Goal: Transaction & Acquisition: Book appointment/travel/reservation

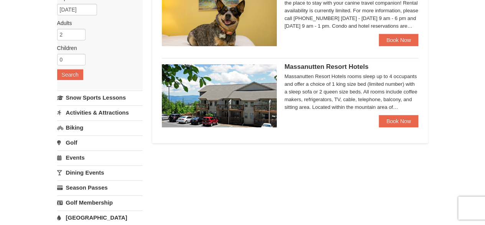
scroll to position [104, 0]
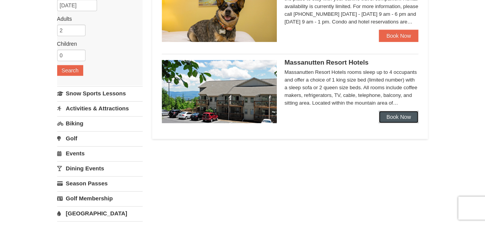
click at [394, 116] on link "Book Now" at bounding box center [399, 117] width 40 height 12
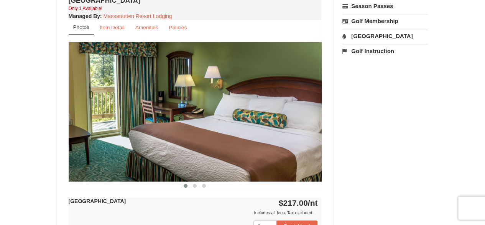
scroll to position [296, 0]
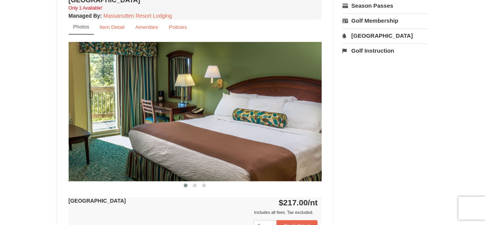
click at [305, 123] on img at bounding box center [195, 111] width 253 height 139
click at [193, 184] on span at bounding box center [195, 185] width 4 height 4
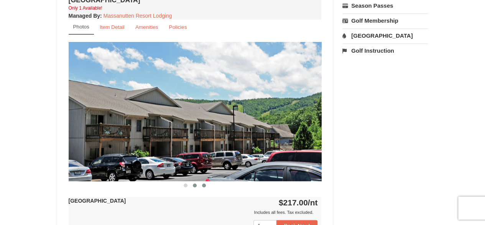
click at [206, 184] on button at bounding box center [204, 185] width 9 height 8
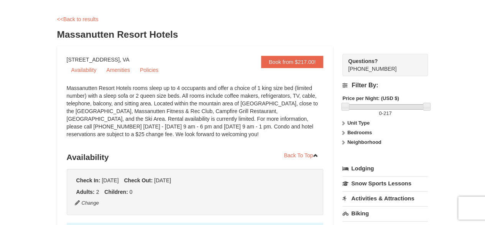
scroll to position [0, 0]
